Goal: Task Accomplishment & Management: Manage account settings

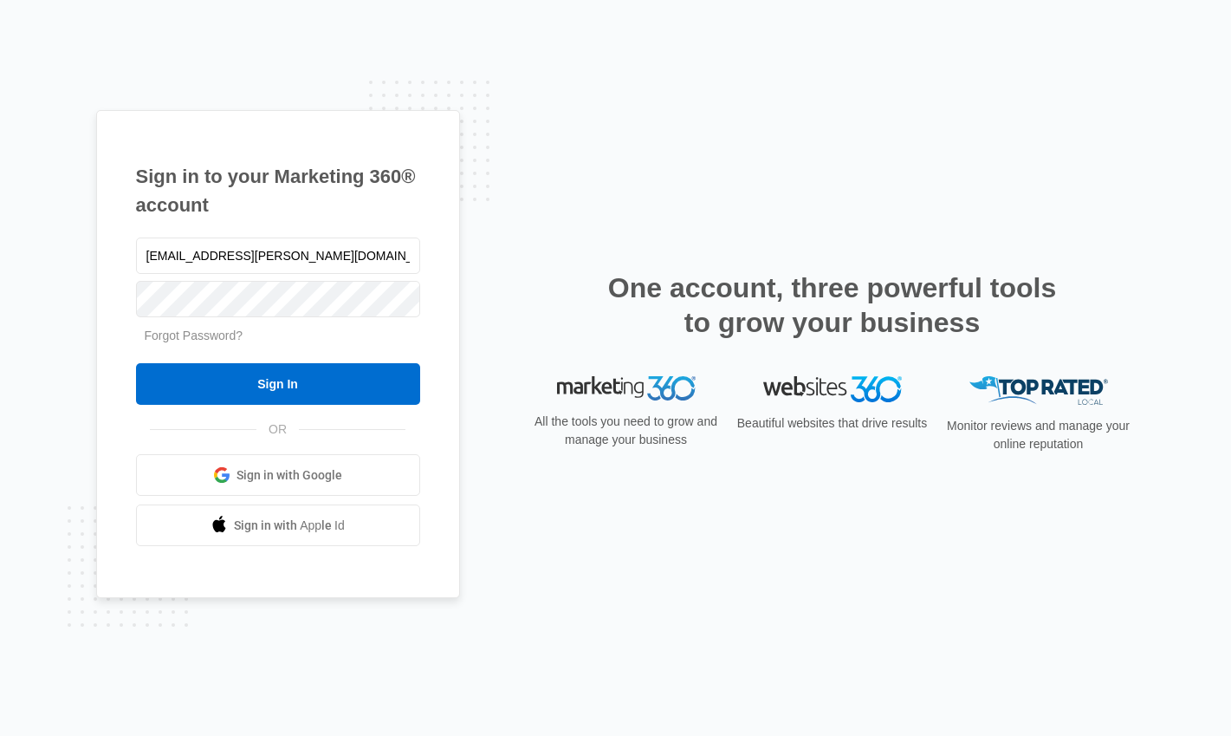
type input "[EMAIL_ADDRESS][PERSON_NAME][DOMAIN_NAME]"
click at [136, 363] on input "Sign In" at bounding box center [278, 384] width 284 height 42
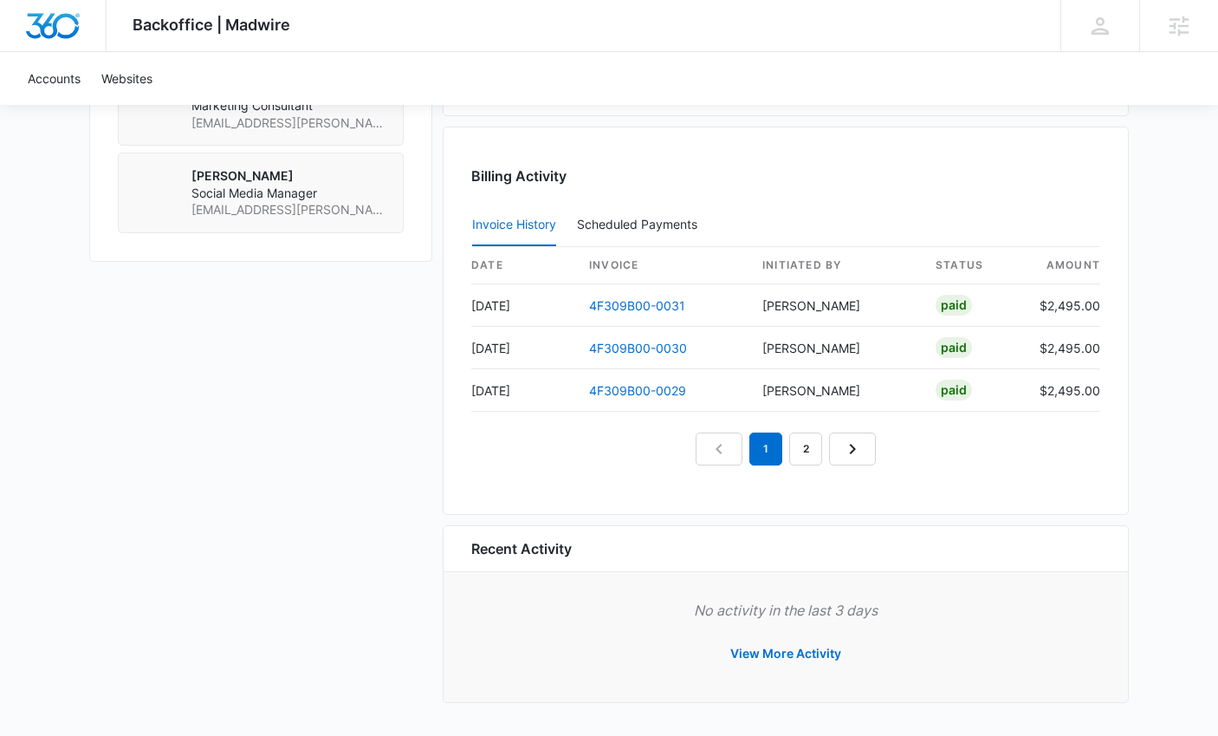
scroll to position [1340, 0]
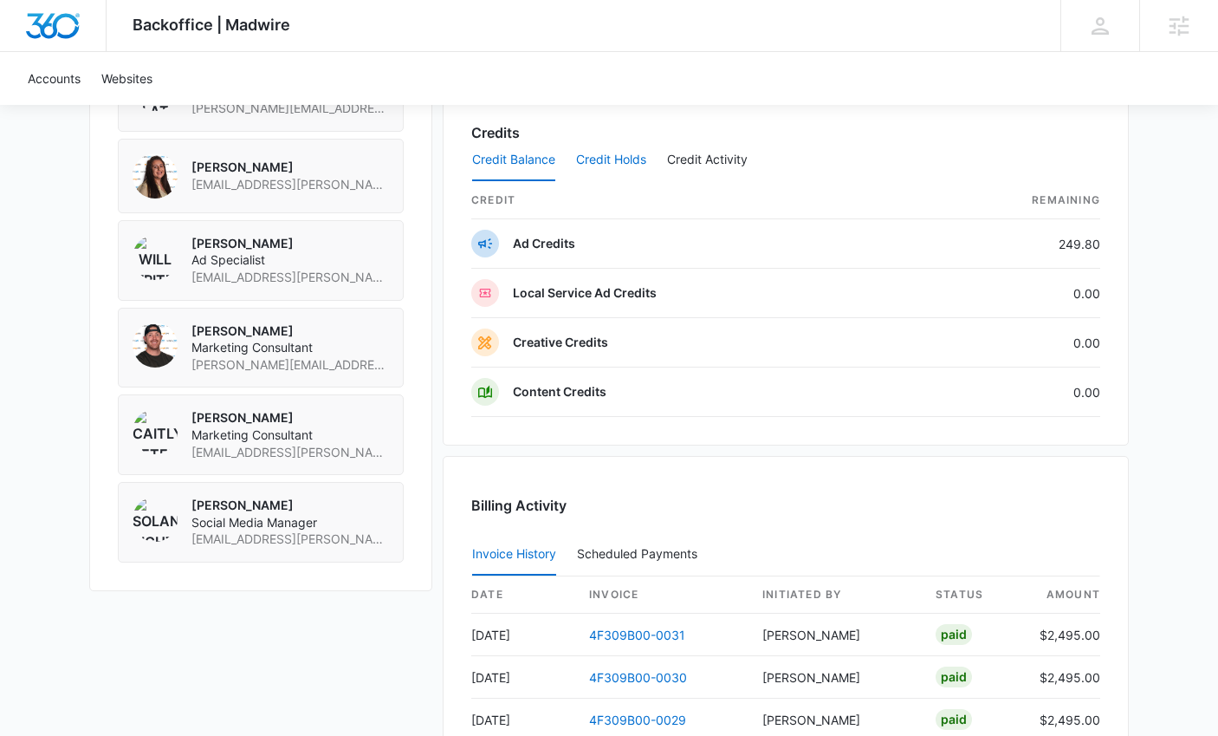
click at [610, 159] on button "Credit Holds" at bounding box center [611, 161] width 70 height 42
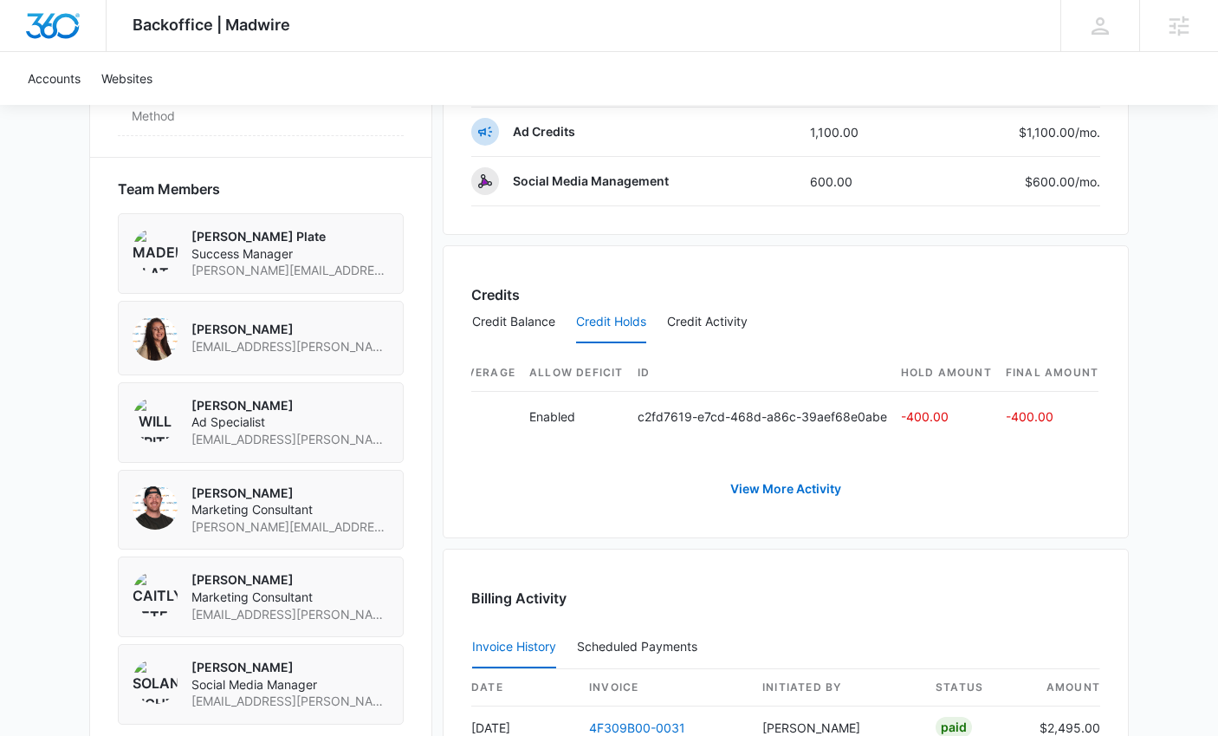
scroll to position [0, 696]
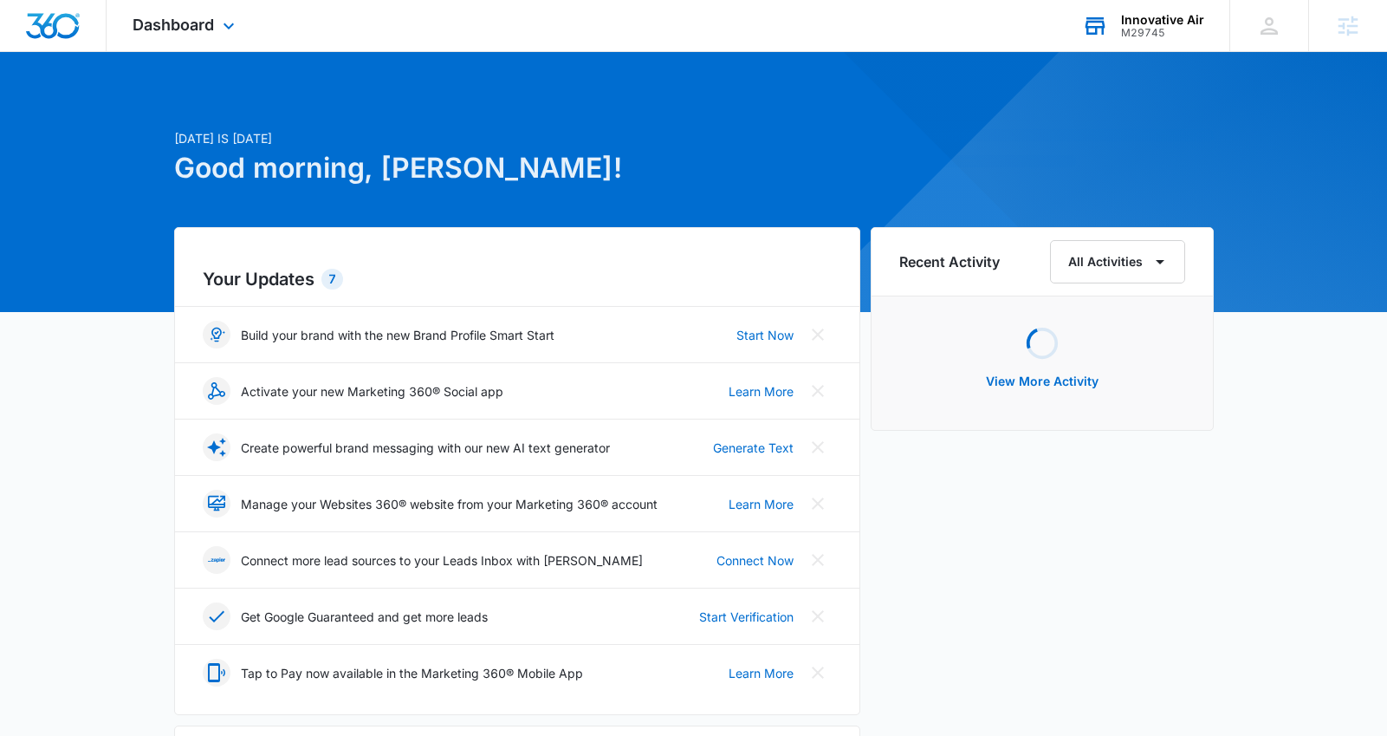
click at [1141, 38] on div "M29745" at bounding box center [1162, 33] width 83 height 12
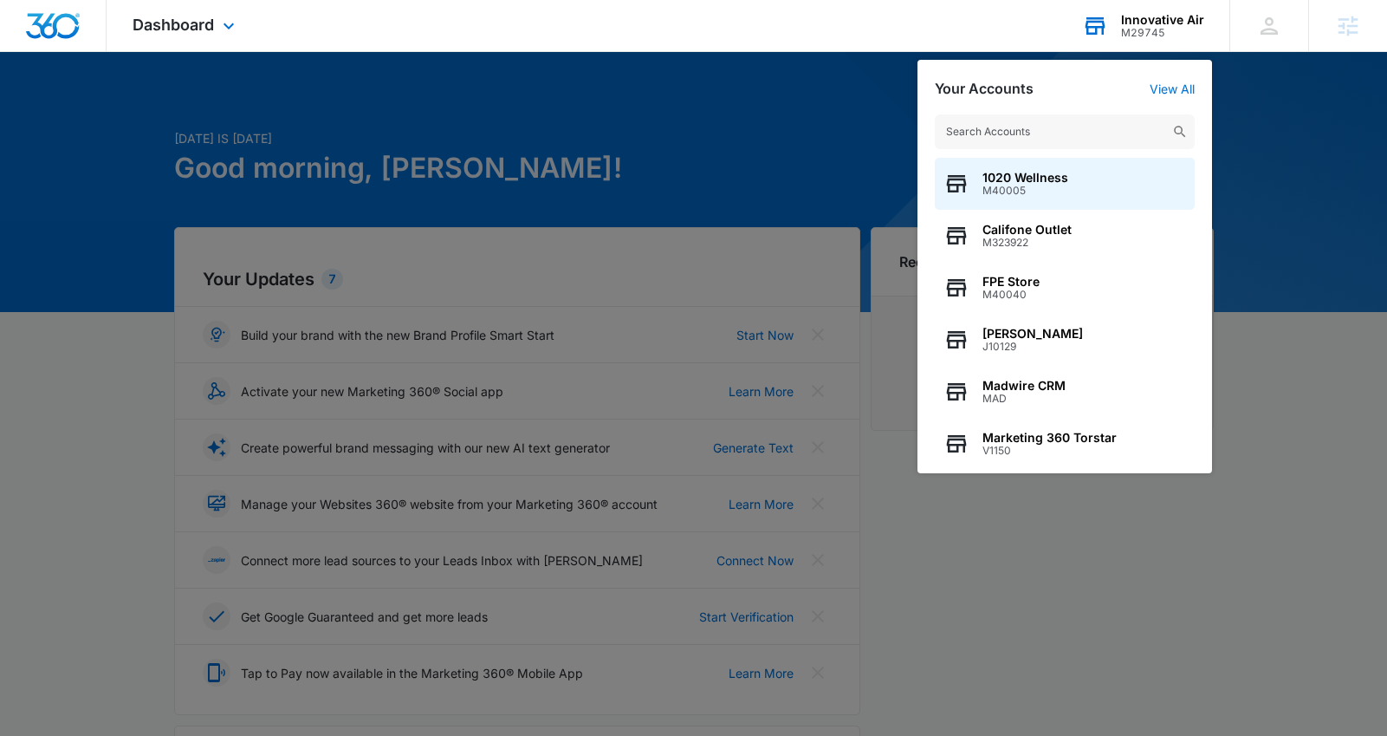
click at [1005, 142] on input "text" at bounding box center [1065, 131] width 260 height 35
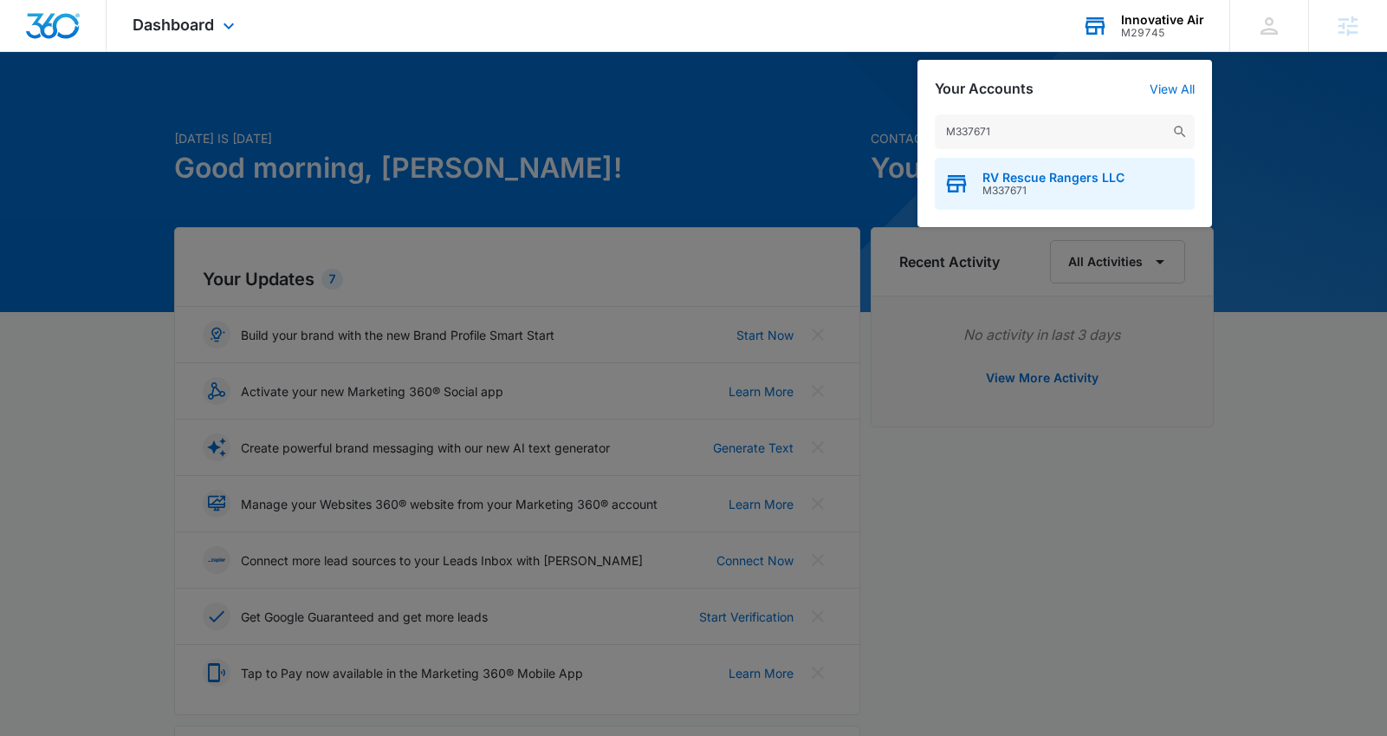
type input "M337671"
click at [973, 180] on div "RV Rescue Rangers LLC M337671" at bounding box center [1065, 184] width 260 height 52
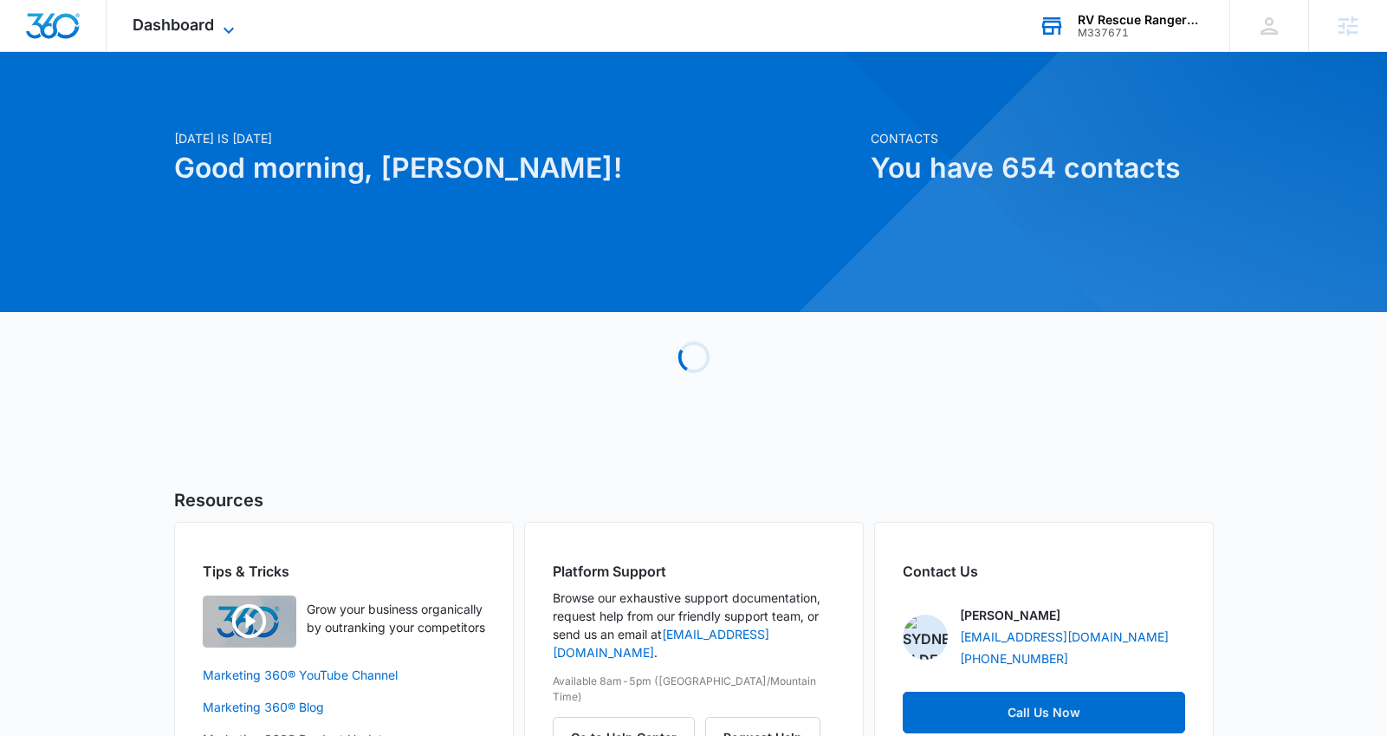
click at [222, 23] on icon at bounding box center [228, 30] width 21 height 21
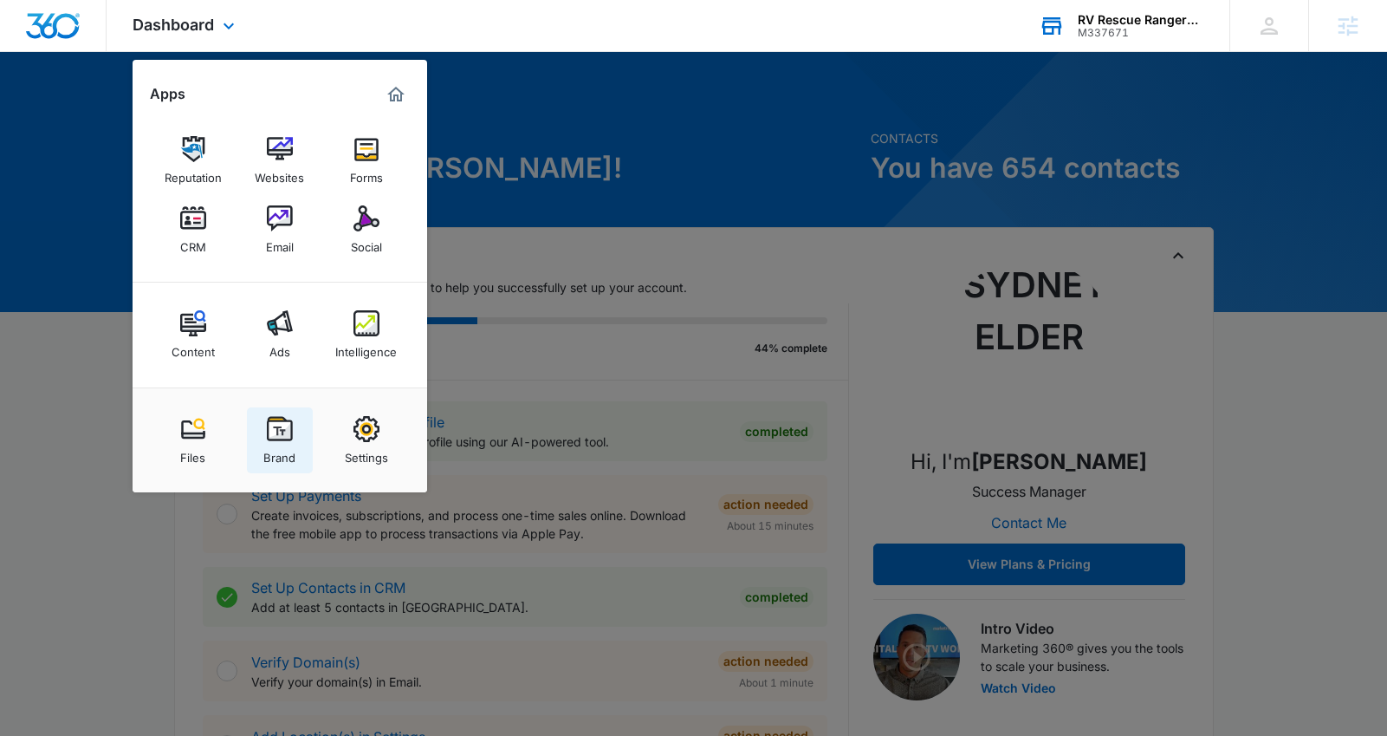
click at [295, 423] on link "Brand" at bounding box center [280, 440] width 66 height 66
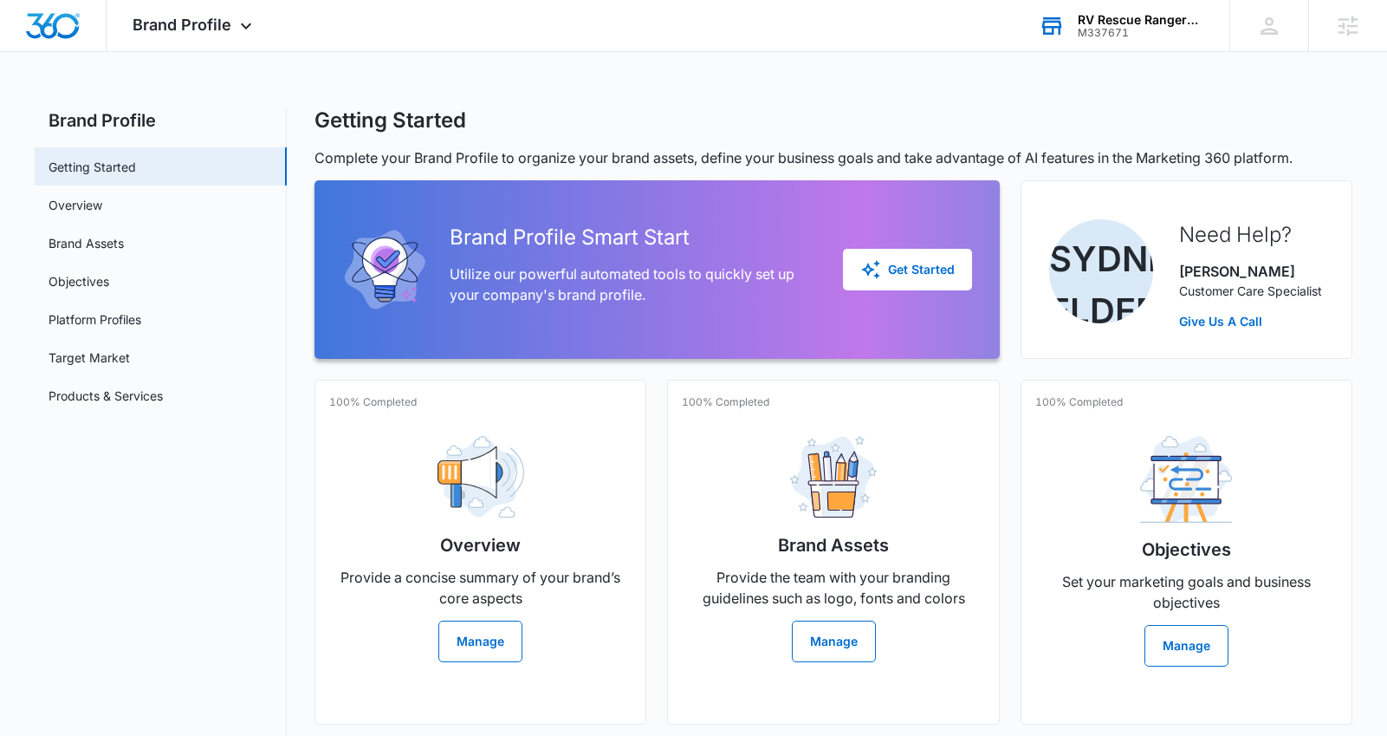
scroll to position [3, 0]
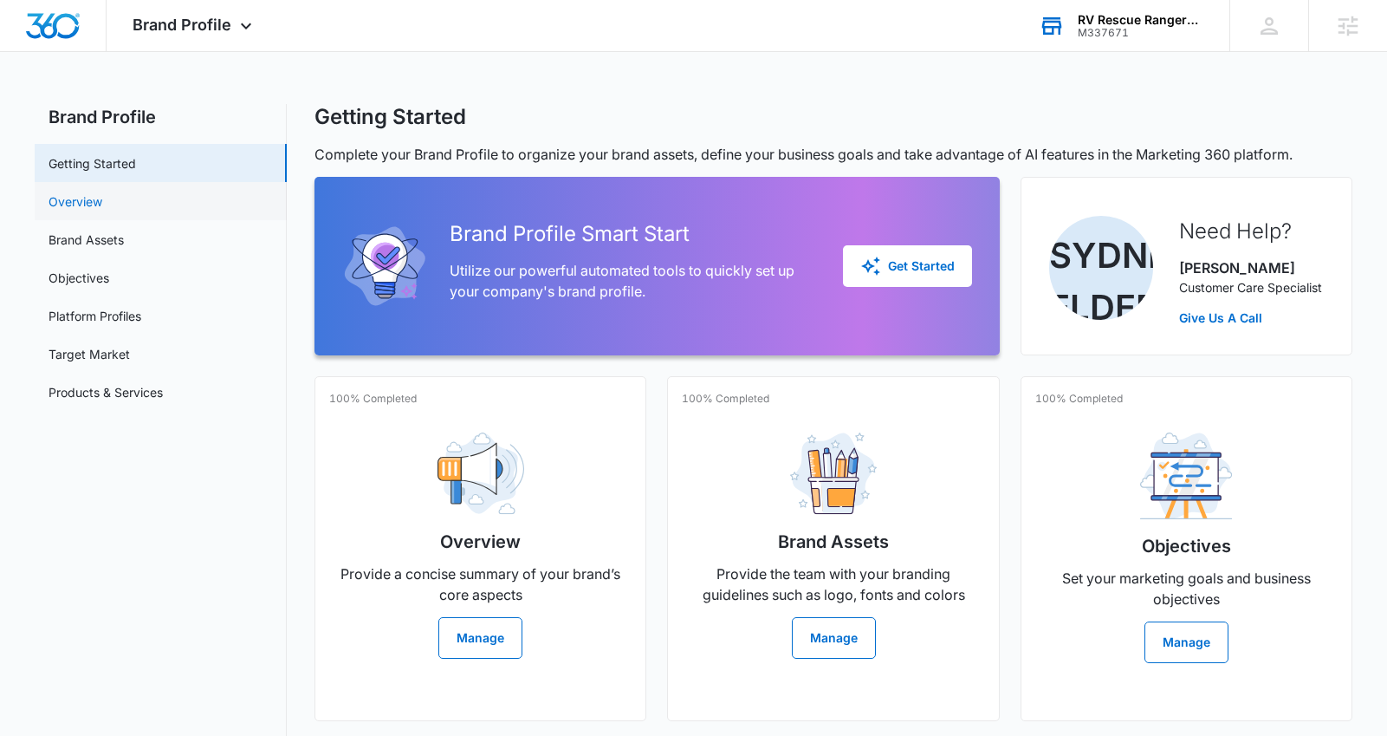
click at [102, 204] on link "Overview" at bounding box center [76, 201] width 54 height 18
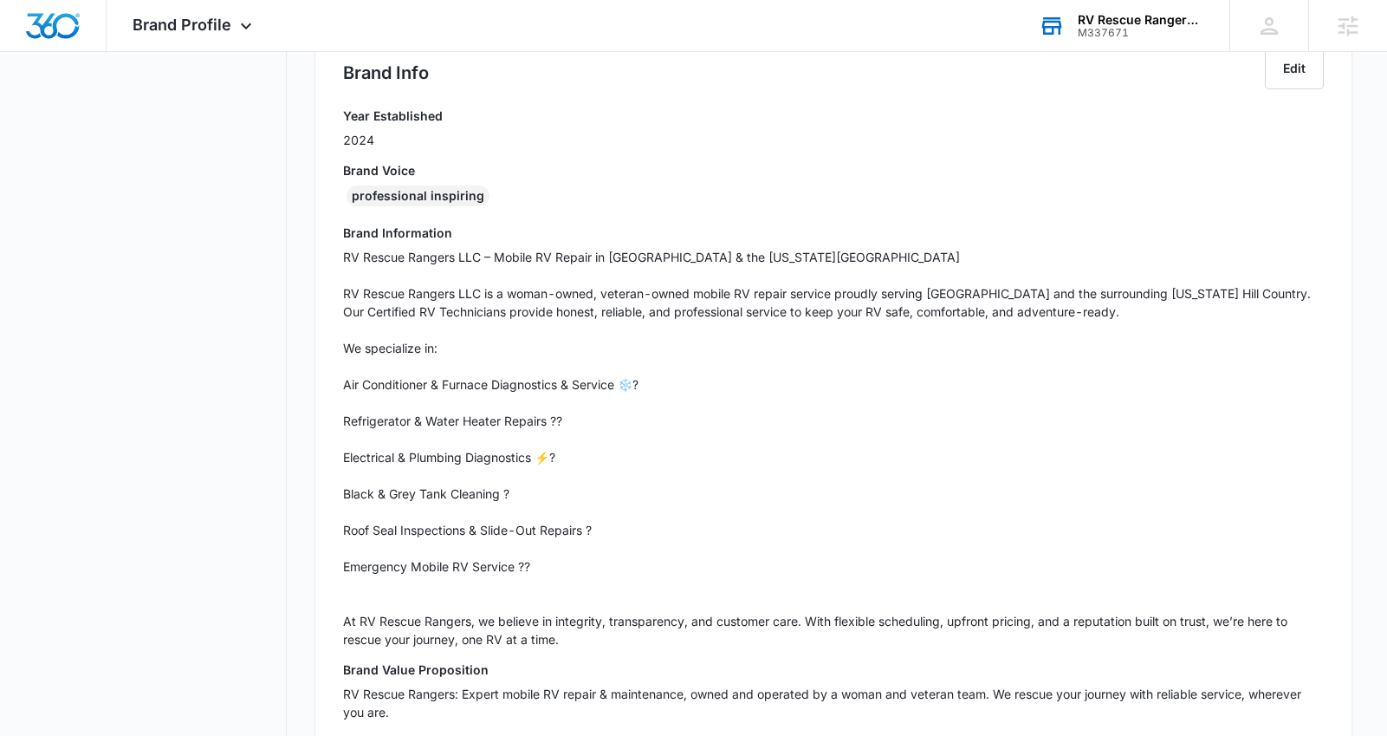
scroll to position [371, 0]
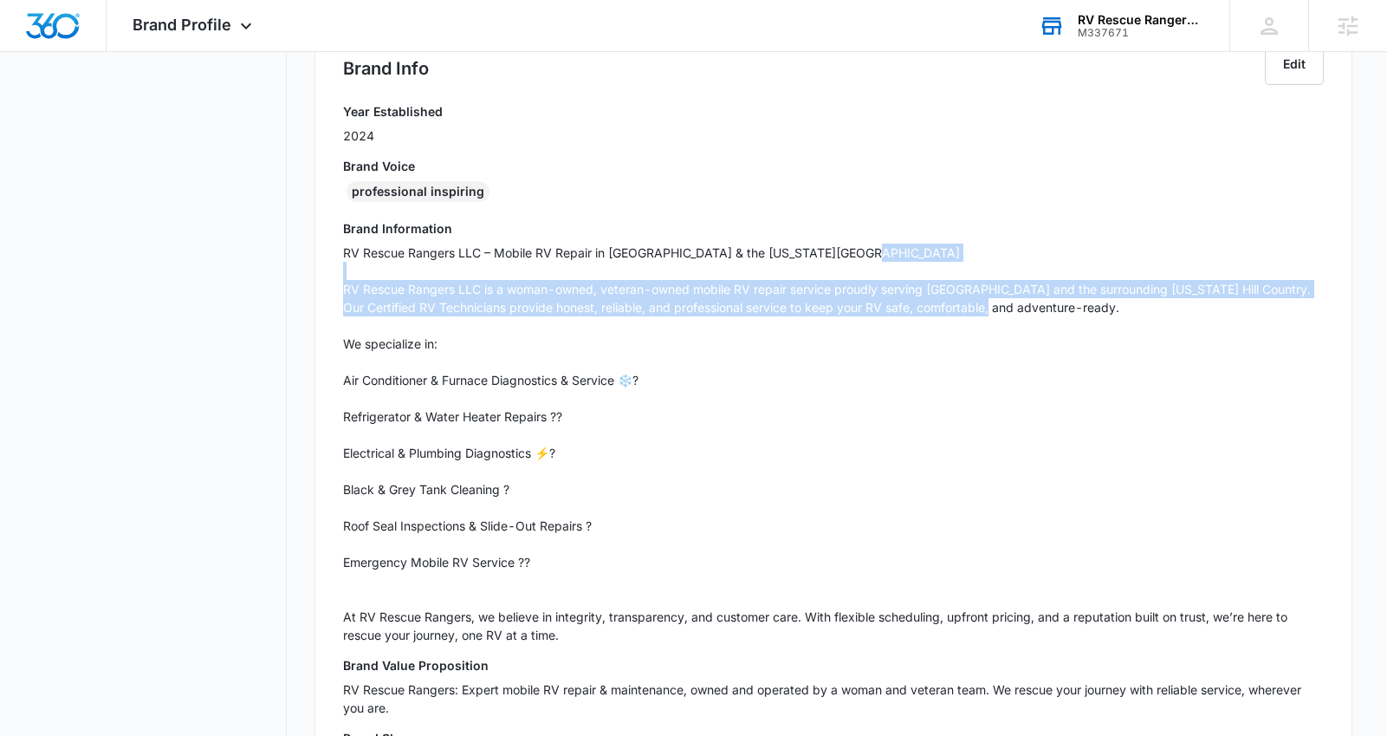
drag, startPoint x: 344, startPoint y: 288, endPoint x: 1106, endPoint y: 317, distance: 763.1
click at [1106, 317] on p "RV Rescue Rangers LLC – Mobile RV Repair in New Braunfels & the Texas Hill Coun…" at bounding box center [833, 443] width 981 height 400
copy p "RV Rescue Rangers LLC is a woman-owned, veteran-owned mobile RV repair service …"
click at [560, 636] on p "RV Rescue Rangers LLC – Mobile RV Repair in New Braunfels & the Texas Hill Coun…" at bounding box center [833, 443] width 981 height 400
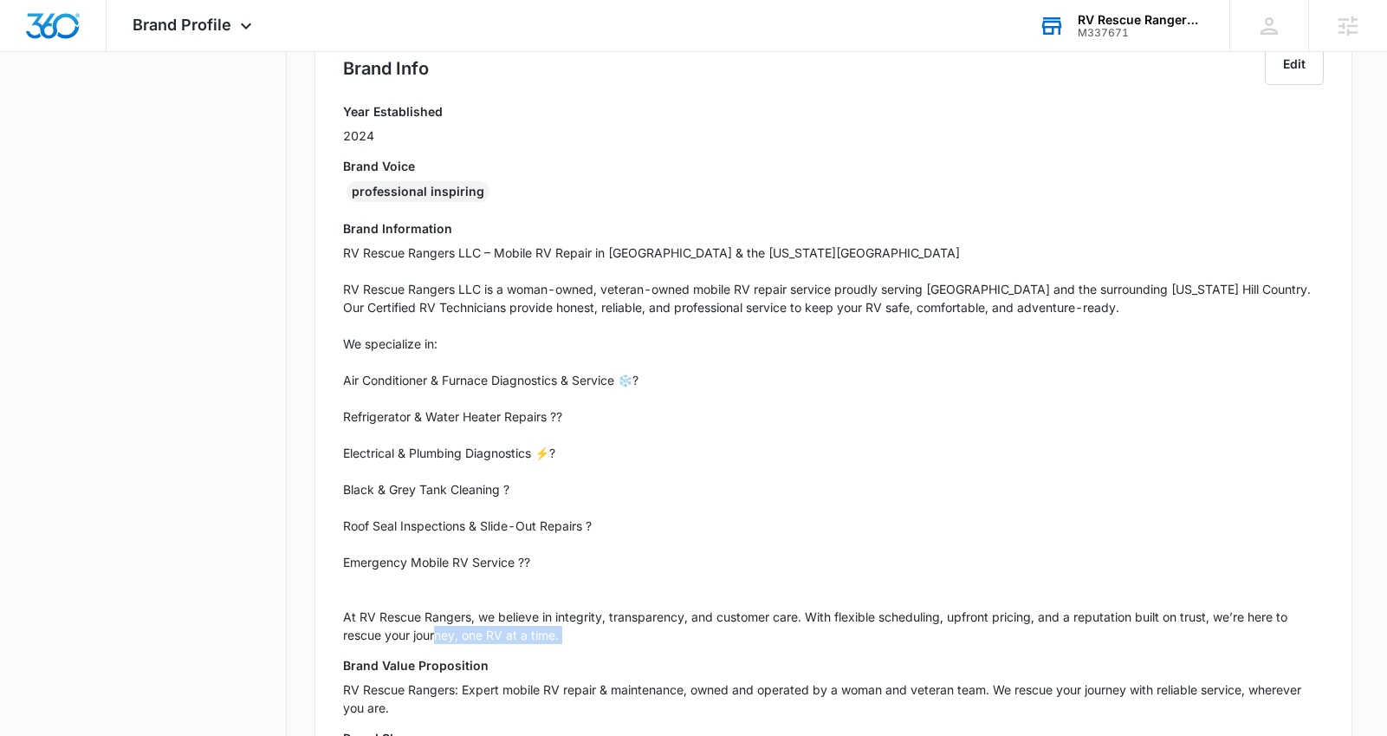
click at [560, 636] on p "RV Rescue Rangers LLC – Mobile RV Repair in New Braunfels & the Texas Hill Coun…" at bounding box center [833, 443] width 981 height 400
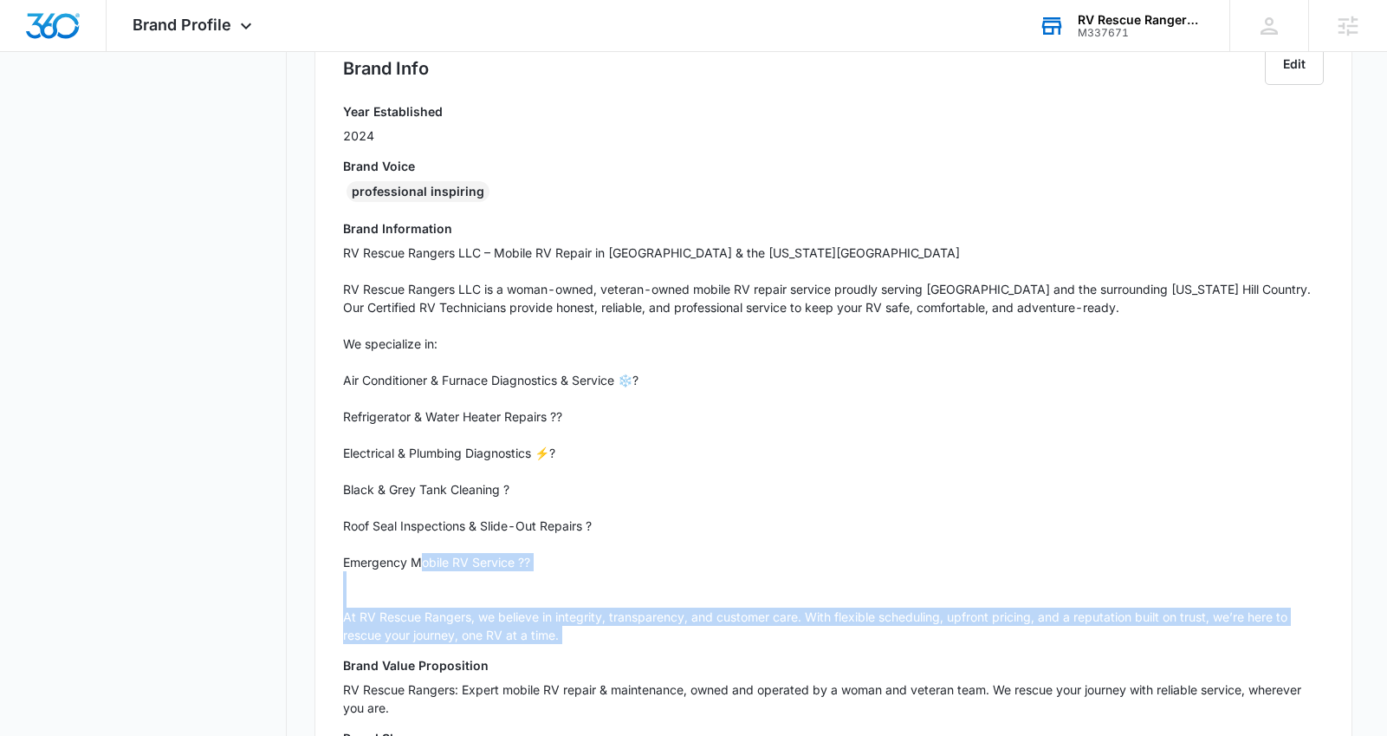
drag, startPoint x: 579, startPoint y: 636, endPoint x: 321, endPoint y: 617, distance: 258.0
click at [321, 617] on div "Brand Info Edit Year Established 2024 Brand Voice professional inspiring Brand …" at bounding box center [834, 413] width 1038 height 797
copy p "At RV Rescue Rangers, we believe in integrity, transparency, and customer care.…"
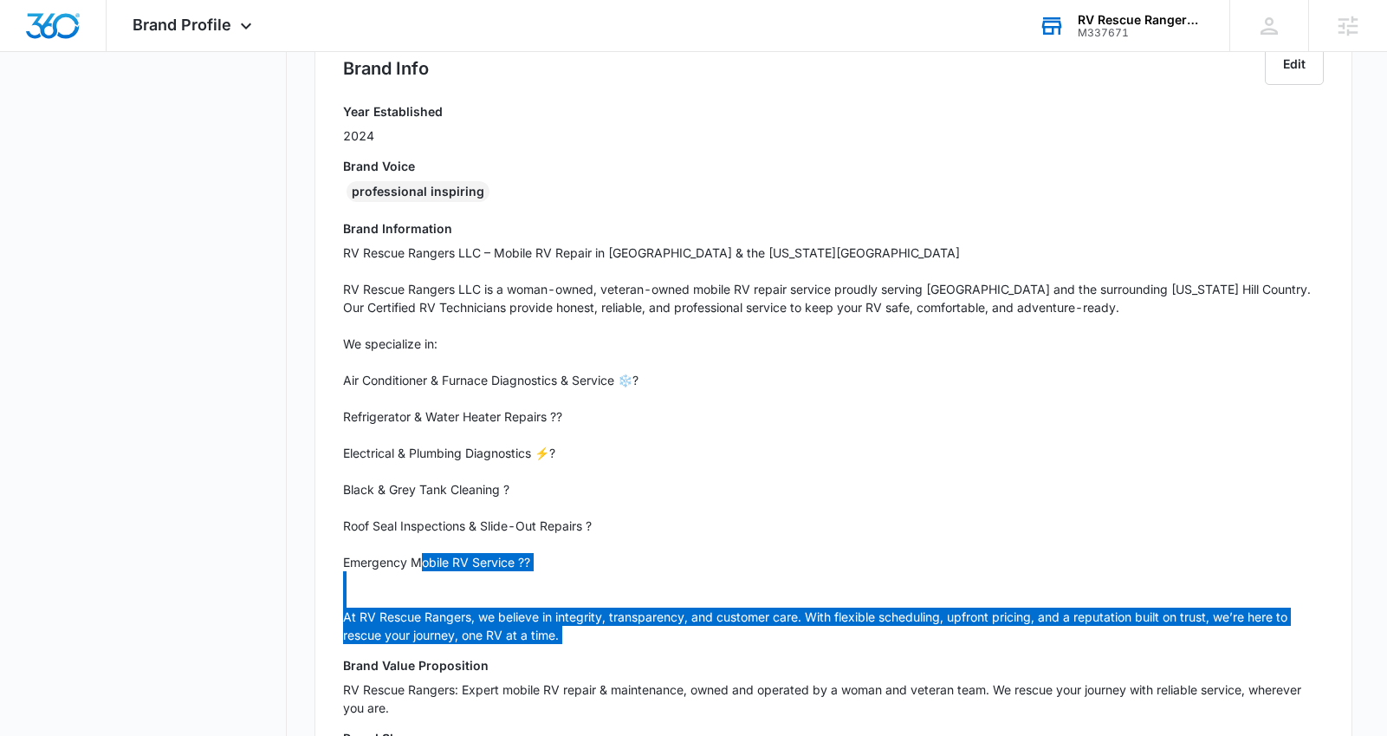
scroll to position [740, 0]
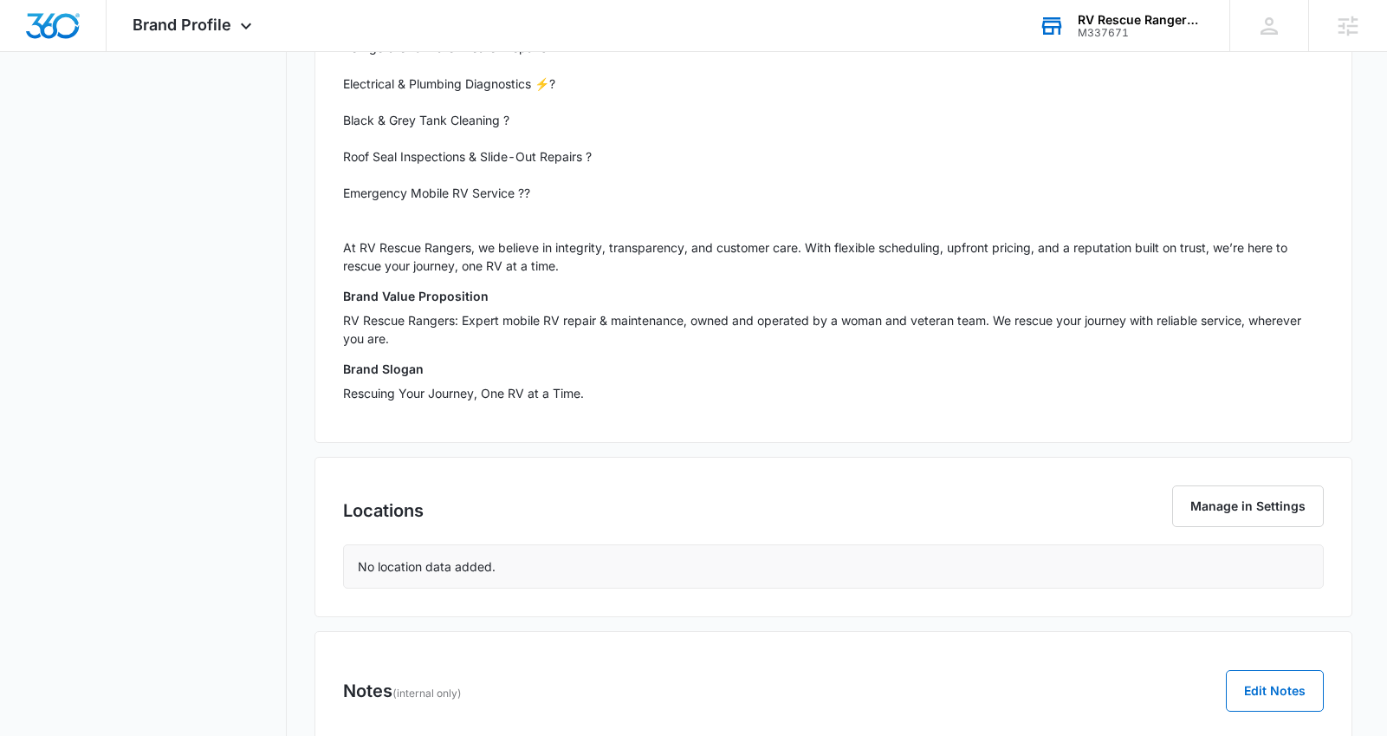
click at [571, 385] on p "Rescuing Your Journey, One RV at a Time." at bounding box center [833, 393] width 981 height 18
drag, startPoint x: 589, startPoint y: 392, endPoint x: 309, endPoint y: 401, distance: 280.0
click at [309, 401] on div "Brand Profile Getting Started Overview Brand Assets Objectives Platform Profile…" at bounding box center [694, 80] width 1318 height 1427
copy p "Rescuing Your Journey, One RV at a Time."
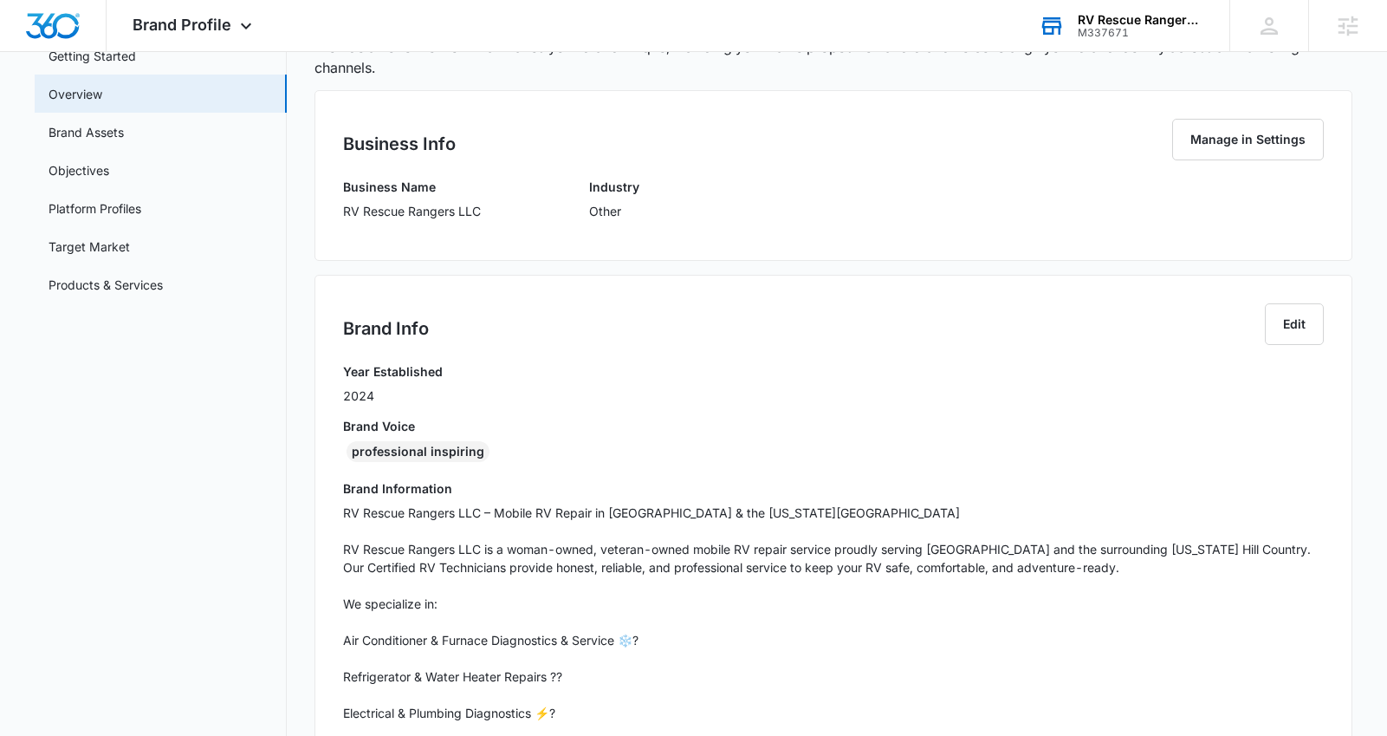
scroll to position [318, 0]
